Goal: Find specific page/section: Find specific page/section

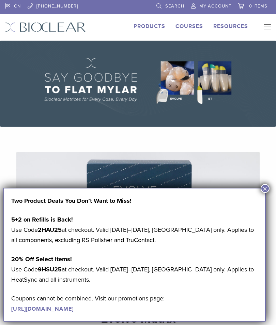
click at [264, 186] on button "×" at bounding box center [265, 188] width 9 height 9
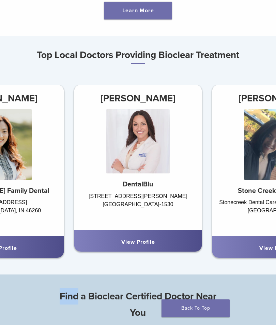
scroll to position [349, 0]
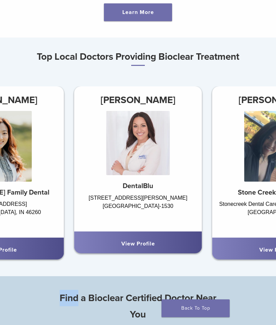
click at [143, 241] on link "View Profile" at bounding box center [138, 243] width 34 height 7
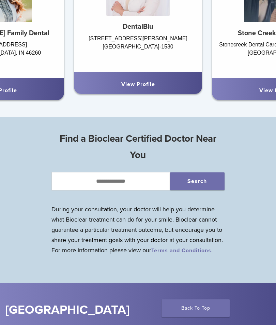
scroll to position [514, 0]
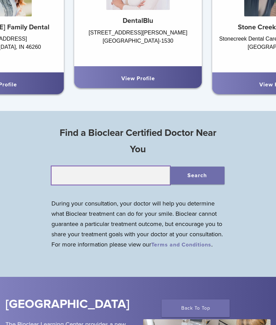
click at [116, 175] on input "text" at bounding box center [110, 175] width 119 height 18
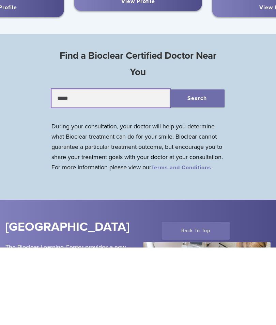
type input "*****"
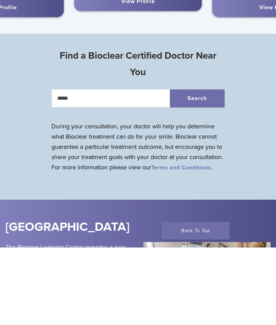
click at [212, 167] on button "Search" at bounding box center [197, 176] width 55 height 18
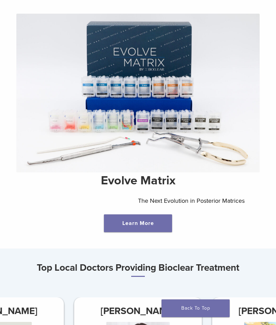
scroll to position [138, 0]
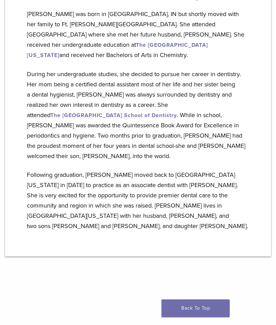
scroll to position [349, 0]
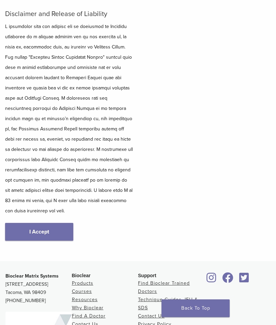
scroll to position [144, 0]
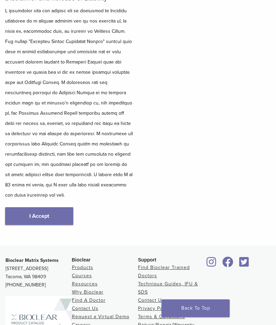
click at [61, 207] on link "I Accept" at bounding box center [39, 216] width 68 height 18
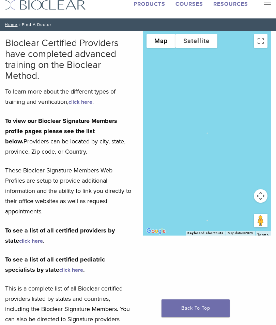
scroll to position [20, 0]
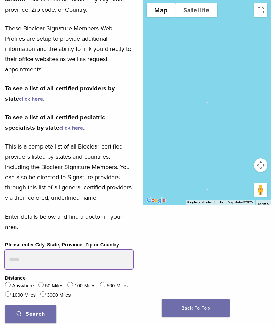
click at [55, 259] on input "Please enter City, State, Province, Zip or Country" at bounding box center [69, 259] width 128 height 19
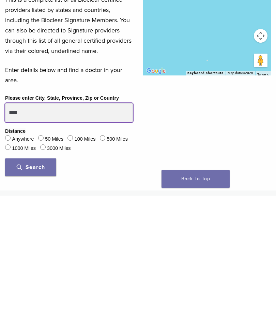
type input "*****"
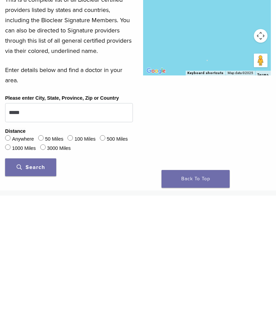
scroll to position [311, 0]
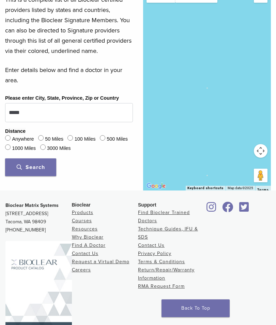
click at [46, 164] on button "Search" at bounding box center [30, 167] width 51 height 18
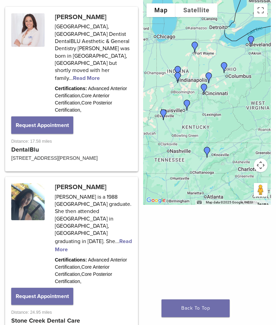
scroll to position [522, 0]
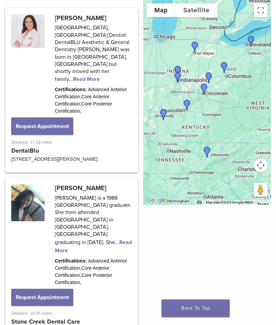
scroll to position [173, 0]
